Goal: Check status: Check status

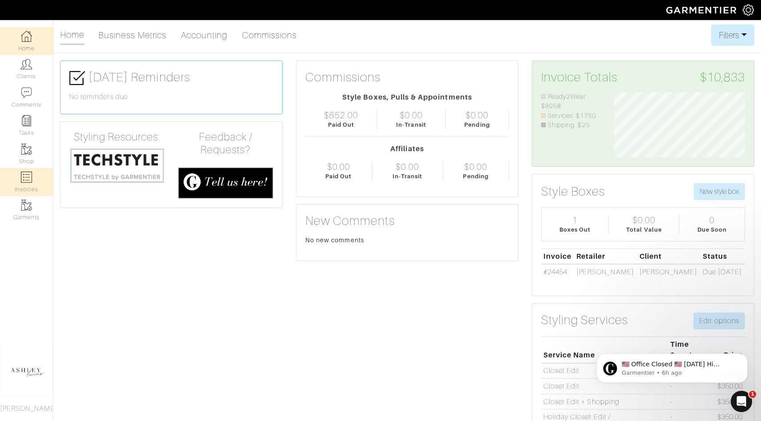
scroll to position [65, 145]
click at [31, 172] on img at bounding box center [26, 177] width 11 height 11
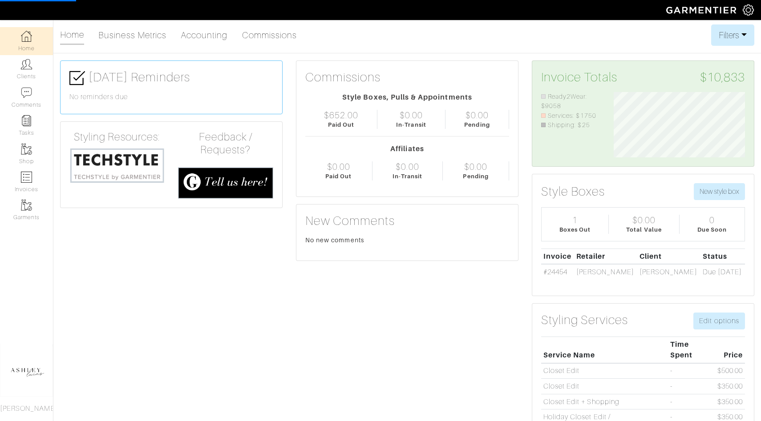
select select
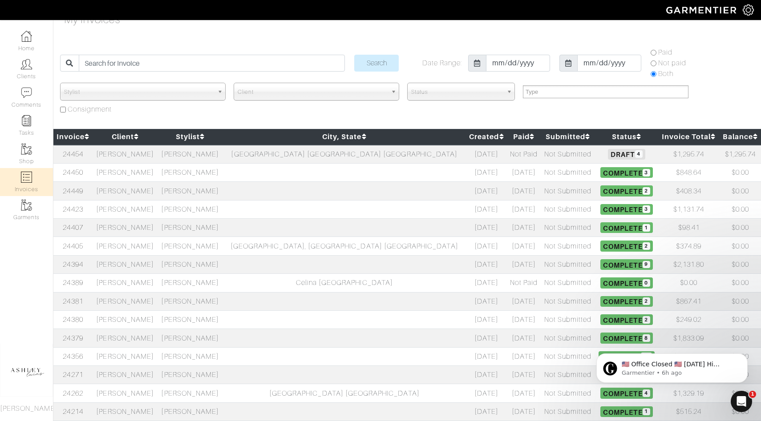
click at [598, 355] on span "Complete 11" at bounding box center [626, 357] width 56 height 11
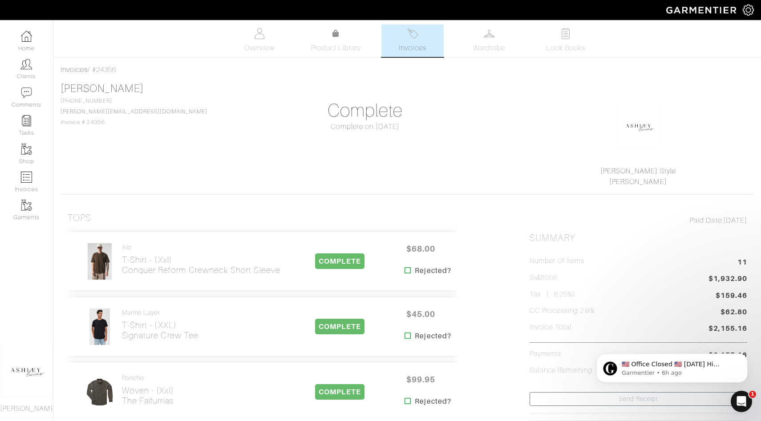
click at [414, 43] on span "Invoices" at bounding box center [412, 48] width 27 height 11
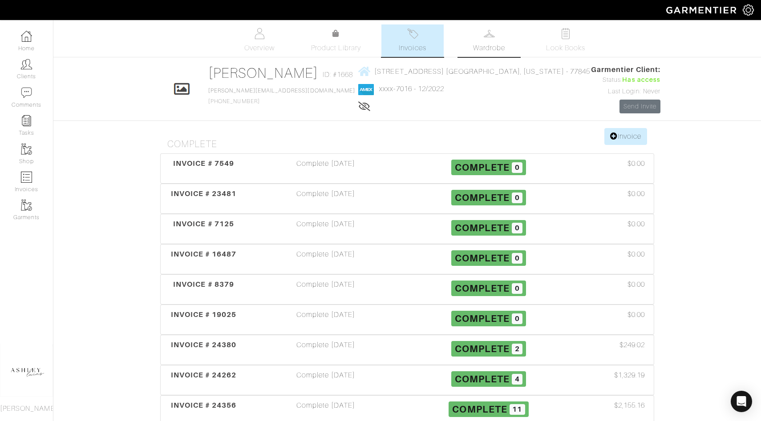
click at [493, 49] on span "Wardrobe" at bounding box center [489, 48] width 32 height 11
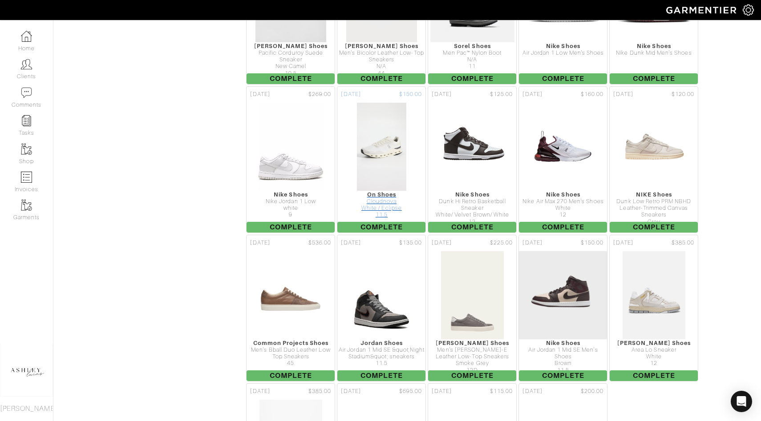
scroll to position [3051, 0]
